Goal: Task Accomplishment & Management: Use online tool/utility

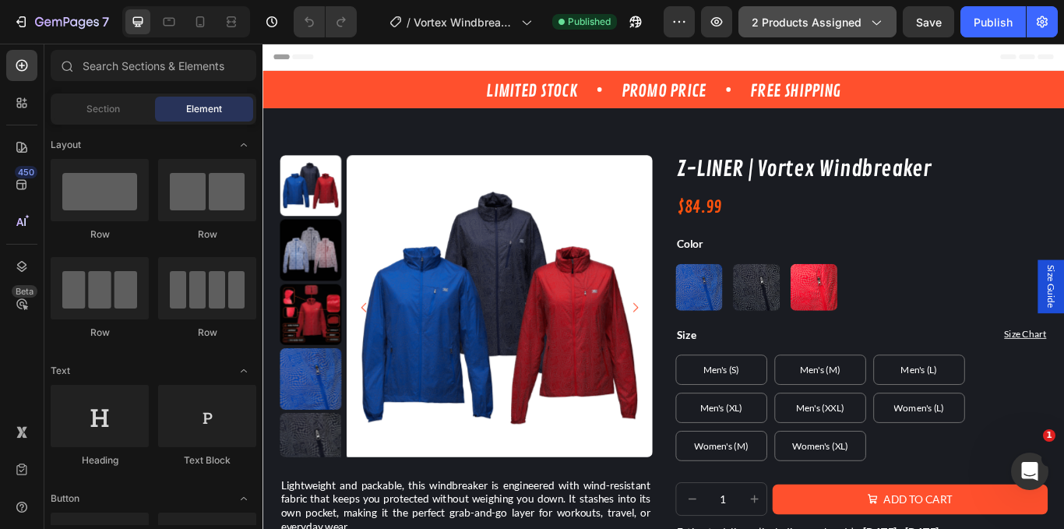
click at [814, 30] on span "2 products assigned" at bounding box center [807, 22] width 110 height 16
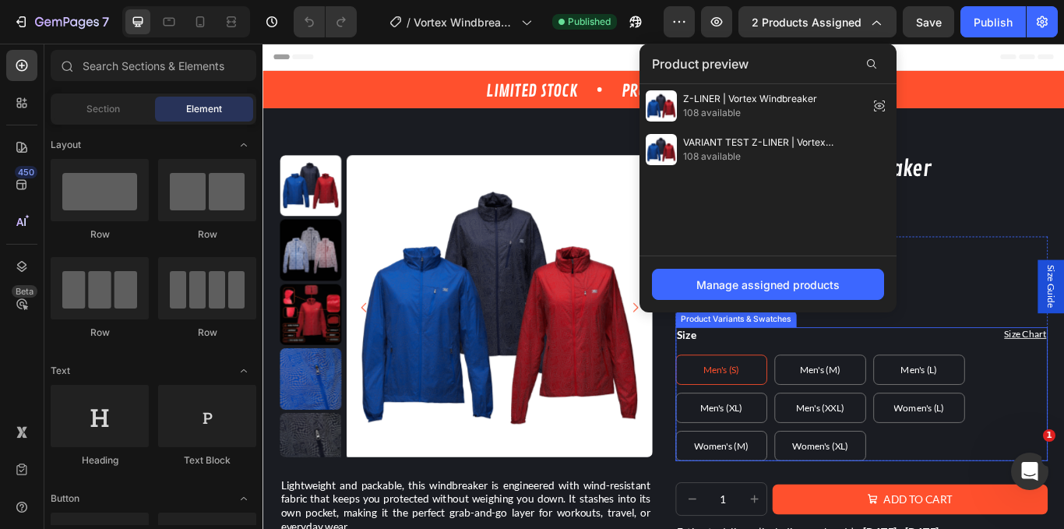
click at [830, 419] on \(S\) "Men's (S)" at bounding box center [797, 424] width 107 height 35
click at [744, 407] on input "Men's (S) Men's (S) Men's (S)" at bounding box center [743, 406] width 1 height 1
radio input "true"
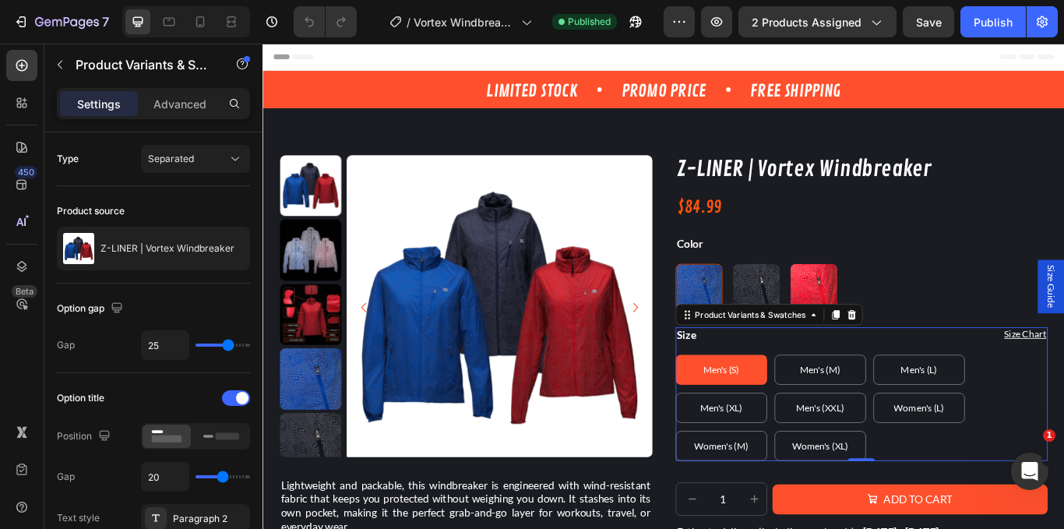
radio input "false"
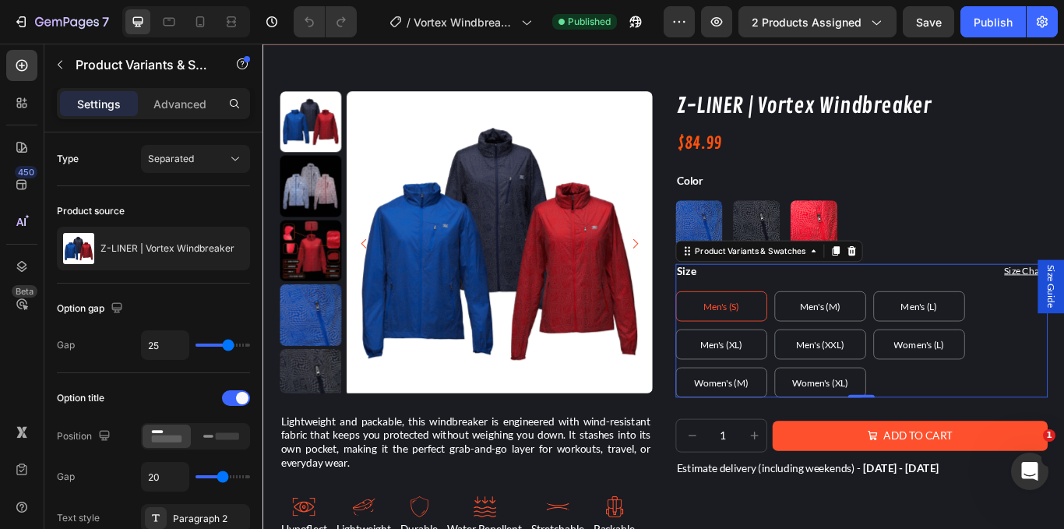
click at [805, 354] on span "Men's (S)" at bounding box center [797, 350] width 42 height 13
click at [744, 333] on input "Men's (S) Men's (S) Men's (S)" at bounding box center [743, 332] width 1 height 1
radio input "true"
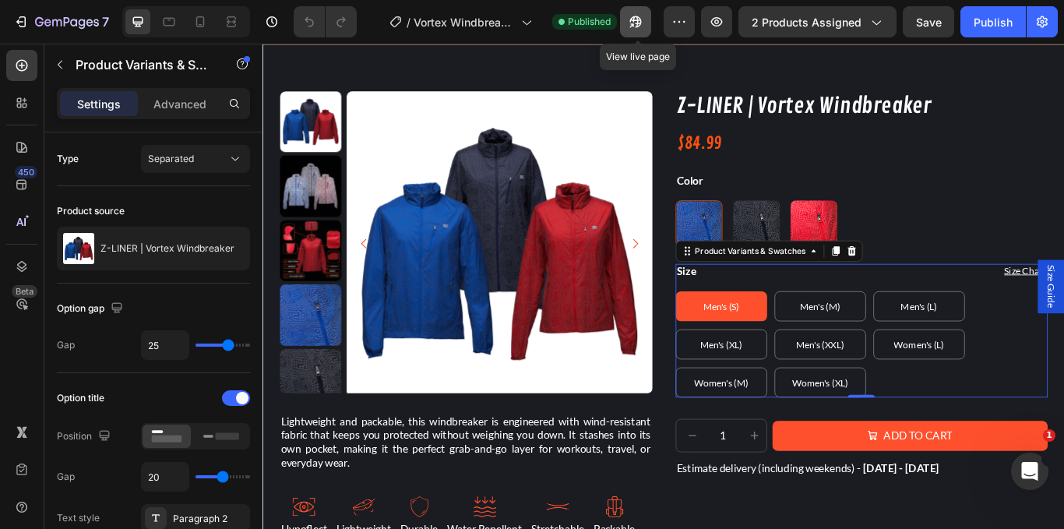
click at [636, 17] on icon "button" at bounding box center [636, 22] width 12 height 12
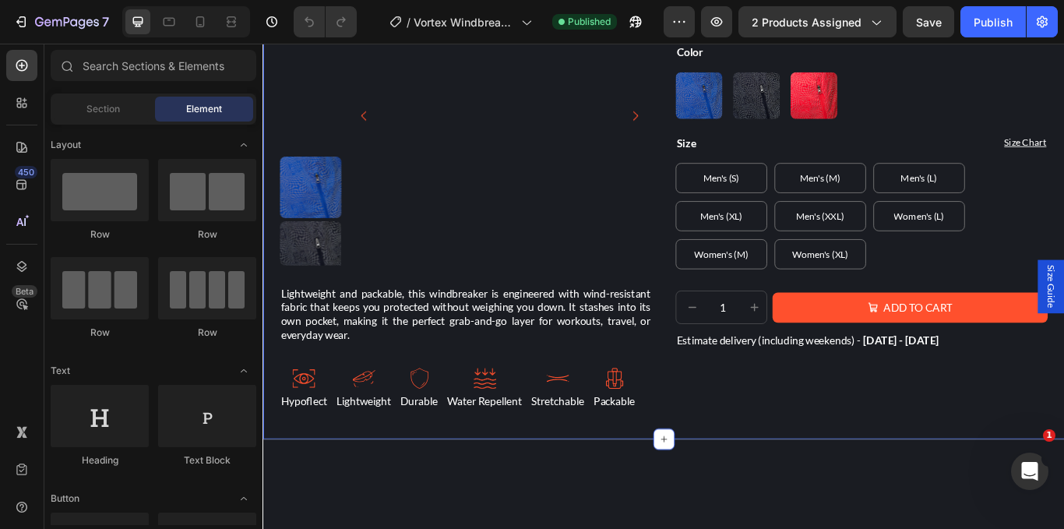
scroll to position [79, 0]
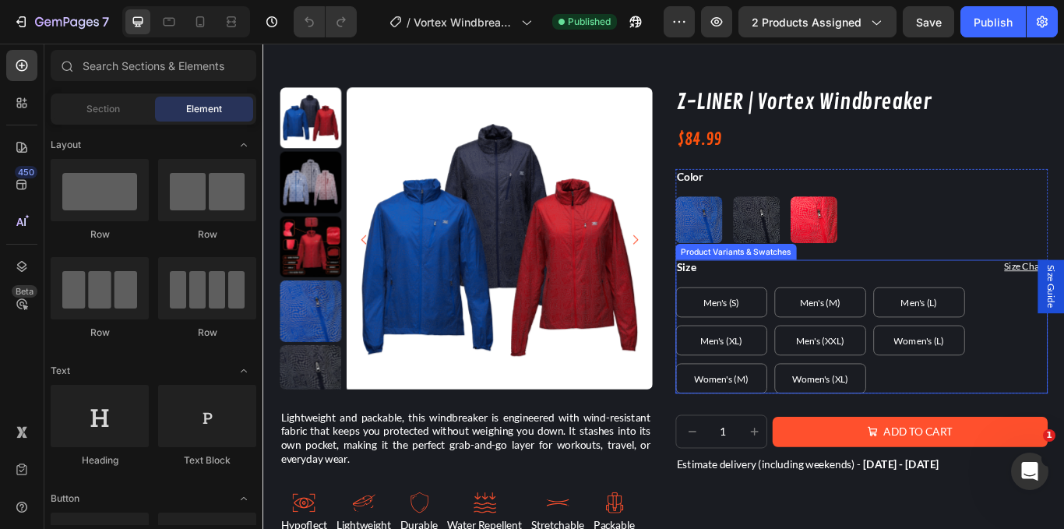
click at [851, 360] on div "Men's (S) Men's (S) Men's (S) Men's (M) Men's (M) Men's (M) Men's (L) Men's (L)…" at bounding box center [961, 390] width 435 height 124
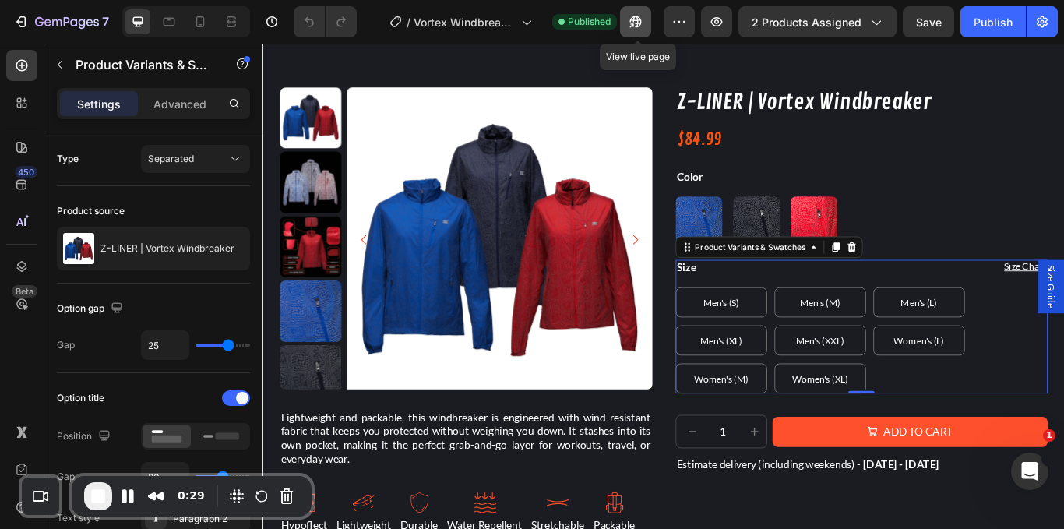
click at [641, 19] on icon "button" at bounding box center [636, 22] width 16 height 16
